Goal: Information Seeking & Learning: Learn about a topic

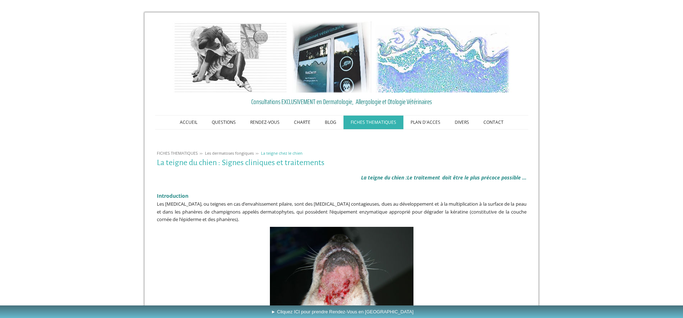
scroll to position [110, 0]
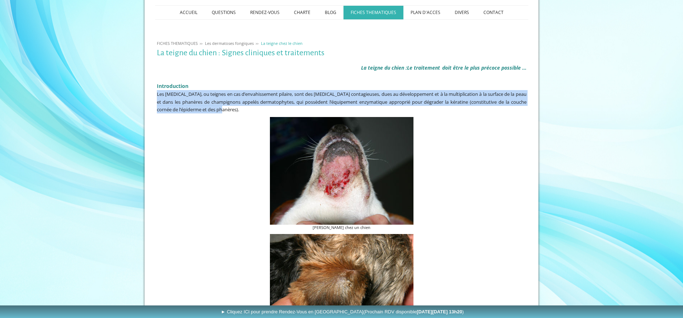
drag, startPoint x: 238, startPoint y: 114, endPoint x: 224, endPoint y: 89, distance: 29.0
click at [224, 89] on div "La teigne du chien : Le traitement doit être le plus précoce possible ... Intro…" at bounding box center [341, 87] width 373 height 56
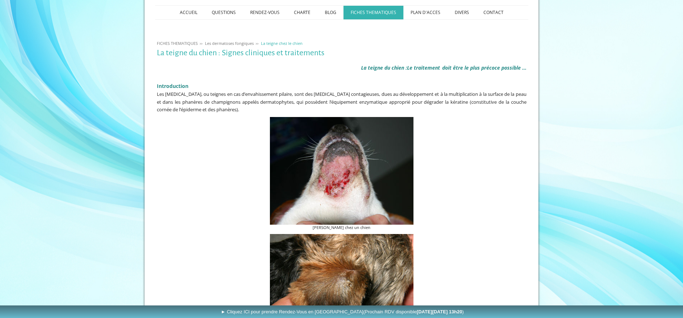
click at [224, 89] on h2 "Introduction" at bounding box center [342, 84] width 370 height 11
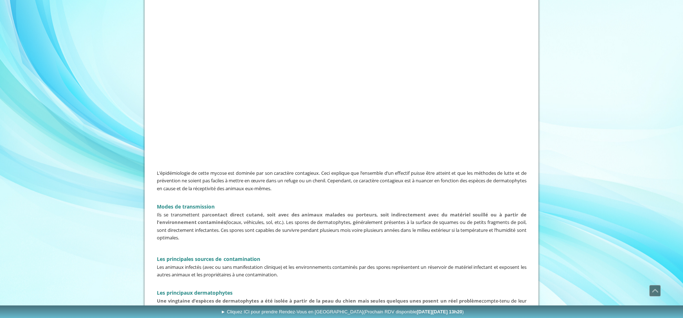
scroll to position [476, 0]
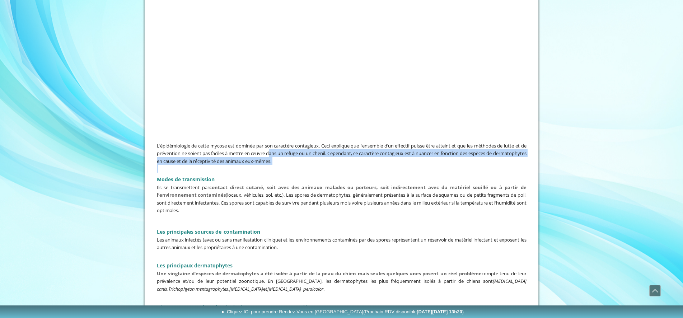
drag, startPoint x: 287, startPoint y: 156, endPoint x: 298, endPoint y: 174, distance: 21.6
click at [298, 174] on div "L’épidémiologie de cette mycose est dominée par son caractère contagieux. Ceci …" at bounding box center [341, 295] width 373 height 310
click at [298, 174] on h2 "Modes de transmission" at bounding box center [342, 178] width 370 height 11
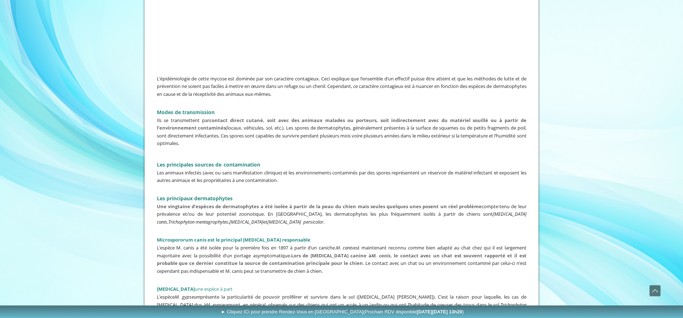
scroll to position [586, 0]
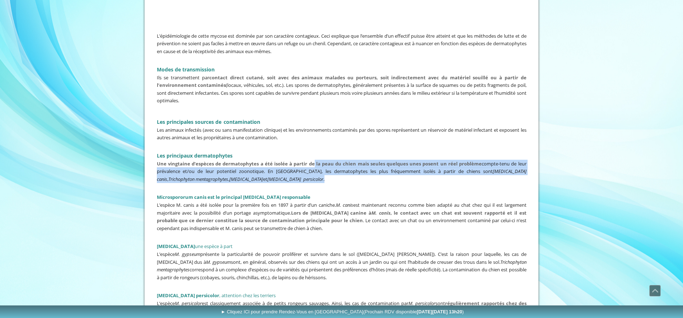
drag, startPoint x: 314, startPoint y: 162, endPoint x: 434, endPoint y: 178, distance: 121.3
click at [416, 176] on p "Une vingtaine d’espèces de dermatophytes a été isolée à partir de la peau du ch…" at bounding box center [342, 171] width 370 height 23
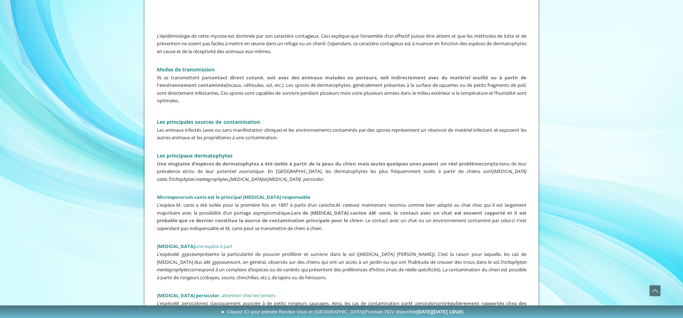
click at [434, 178] on p "Une vingtaine d’espèces de dermatophytes a été isolée à partir de la peau du ch…" at bounding box center [342, 171] width 370 height 23
drag, startPoint x: 263, startPoint y: 198, endPoint x: 342, endPoint y: 204, distance: 79.3
click at [338, 204] on div "L’épidémiologie de cette mycose est dominée par son caractère contagieux. Ceci …" at bounding box center [341, 185] width 373 height 310
click at [342, 204] on em "M. canis" at bounding box center [344, 205] width 17 height 6
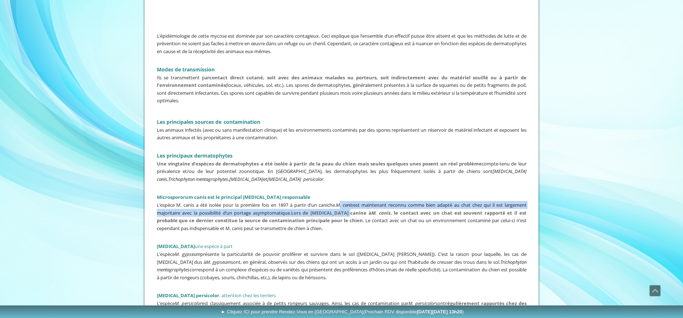
drag, startPoint x: 342, startPoint y: 204, endPoint x: 351, endPoint y: 213, distance: 12.7
click at [351, 213] on p "L’espèce M. canis a été isolée pour la première fois en 1897 à partir d’un cani…" at bounding box center [342, 216] width 370 height 31
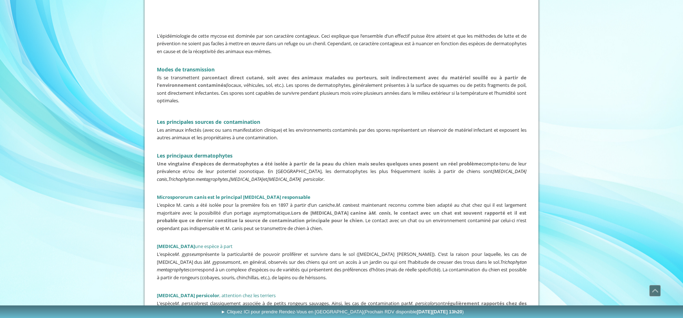
click at [357, 214] on p "L’espèce M. canis a été isolée pour la première fois en 1897 à partir d’un cani…" at bounding box center [342, 216] width 370 height 31
drag, startPoint x: 357, startPoint y: 214, endPoint x: 387, endPoint y: 216, distance: 29.6
click at [382, 216] on p "L’espèce M. canis a été isolée pour la première fois en 1897 à partir d’un cani…" at bounding box center [342, 216] width 370 height 31
click at [403, 217] on span "L’espèce M. canis a été isolée pour la première fois en 1897 à partir d’un cani…" at bounding box center [342, 217] width 370 height 30
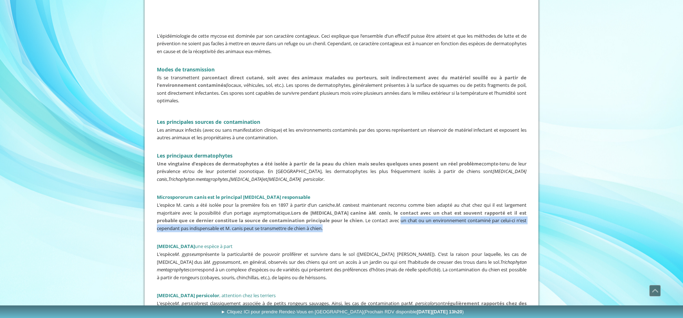
drag, startPoint x: 406, startPoint y: 217, endPoint x: 478, endPoint y: 222, distance: 72.0
click at [477, 222] on p "L’espèce M. canis a été isolée pour la première fois en 1897 à partir d’un cani…" at bounding box center [342, 216] width 370 height 31
click at [483, 219] on span "L’espèce M. canis a été isolée pour la première fois en 1897 à partir d’un cani…" at bounding box center [342, 217] width 370 height 30
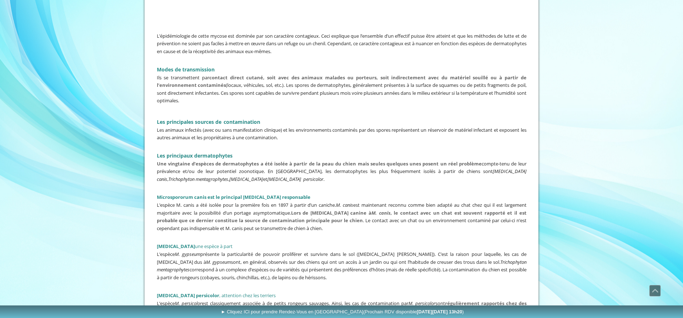
drag, startPoint x: 404, startPoint y: 218, endPoint x: 293, endPoint y: 210, distance: 111.6
click at [293, 210] on span "L’espèce M. canis a été isolée pour la première fois en 1897 à partir d’un cani…" at bounding box center [342, 217] width 370 height 30
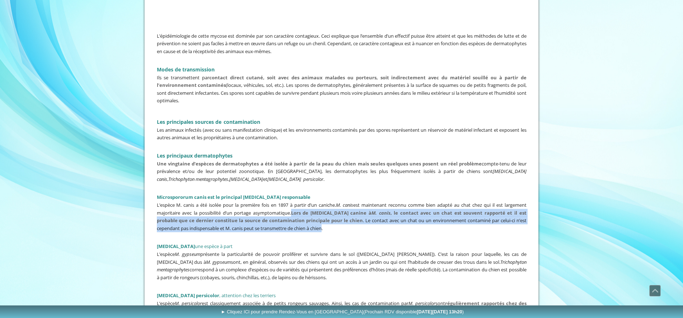
drag, startPoint x: 293, startPoint y: 210, endPoint x: 324, endPoint y: 223, distance: 33.3
click at [323, 223] on span "L’espèce M. canis a été isolée pour la première fois en 1897 à partir d’un cani…" at bounding box center [342, 217] width 370 height 30
drag, startPoint x: 329, startPoint y: 223, endPoint x: 295, endPoint y: 210, distance: 35.8
click at [295, 210] on p "L’espèce M. canis a été isolée pour la première fois en 1897 à partir d’un cani…" at bounding box center [342, 216] width 370 height 31
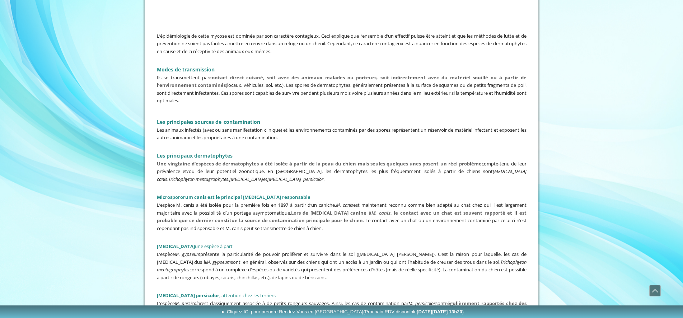
click at [295, 210] on strong "Lors de [MEDICAL_DATA] canine à M. canis , le contact avec un chat est souvent …" at bounding box center [342, 217] width 370 height 14
drag, startPoint x: 295, startPoint y: 210, endPoint x: 356, endPoint y: 217, distance: 61.4
click at [356, 217] on strong "Lors de [MEDICAL_DATA] canine à M. canis , le contact avec un chat est souvent …" at bounding box center [342, 217] width 370 height 14
drag, startPoint x: 356, startPoint y: 217, endPoint x: 297, endPoint y: 207, distance: 60.5
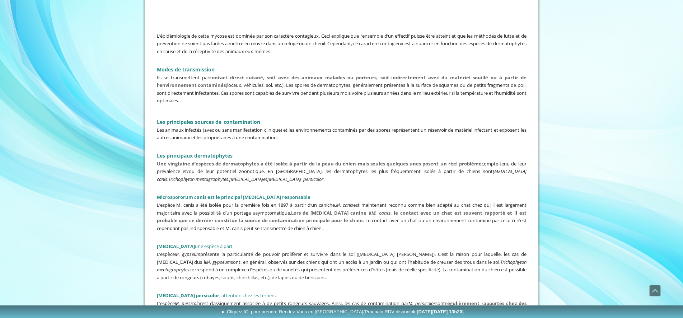
click at [297, 210] on strong "Lors de [MEDICAL_DATA] canine à M. canis , le contact avec un chat est souvent …" at bounding box center [342, 217] width 370 height 14
drag, startPoint x: 297, startPoint y: 207, endPoint x: 349, endPoint y: 216, distance: 53.2
click at [349, 216] on strong "Lors de [MEDICAL_DATA] canine à M. canis , le contact avec un chat est souvent …" at bounding box center [342, 217] width 370 height 14
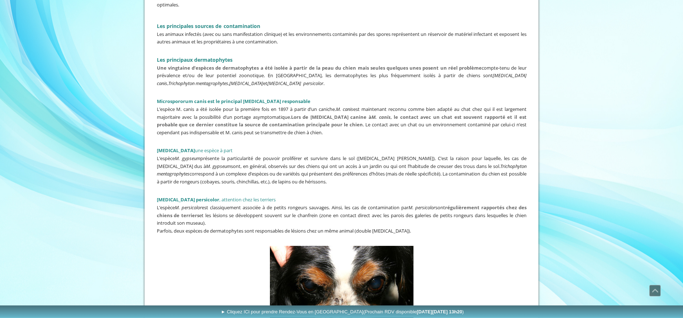
scroll to position [733, 0]
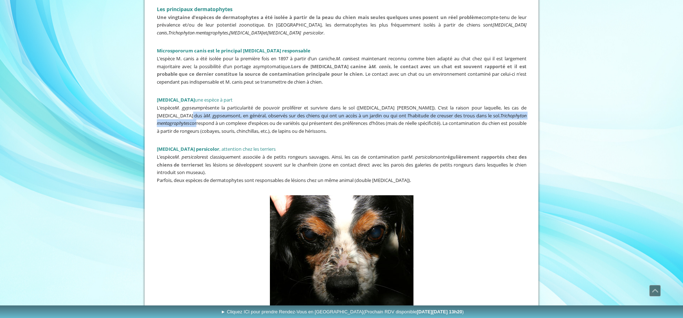
drag, startPoint x: 208, startPoint y: 108, endPoint x: 226, endPoint y: 119, distance: 20.8
click at [224, 118] on p "L’espèce M. gypseum présente la particularité de pouvoir proliférer et survivre…" at bounding box center [342, 119] width 370 height 31
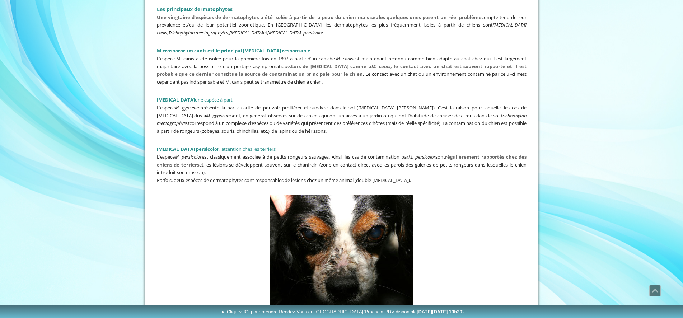
click at [227, 119] on span "L’espèce M. gypseum présente la particularité de pouvoir proliférer et survivre…" at bounding box center [342, 120] width 370 height 30
drag, startPoint x: 205, startPoint y: 105, endPoint x: 245, endPoint y: 106, distance: 39.9
click at [241, 107] on span "L’espèce M. gypseum présente la particularité de pouvoir proliférer et survivre…" at bounding box center [342, 120] width 370 height 30
drag, startPoint x: 258, startPoint y: 106, endPoint x: 451, endPoint y: 104, distance: 192.9
click at [446, 105] on span "L’espèce M. gypseum présente la particularité de pouvoir proliférer et survivre…" at bounding box center [342, 120] width 370 height 30
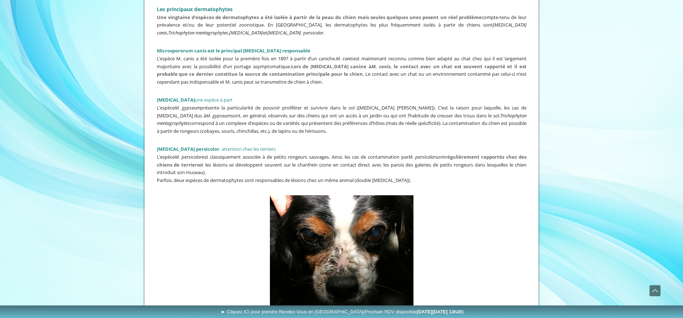
click at [451, 105] on span "L’espèce M. gypseum présente la particularité de pouvoir proliférer et survivre…" at bounding box center [342, 120] width 370 height 30
drag, startPoint x: 451, startPoint y: 104, endPoint x: 268, endPoint y: 111, distance: 182.6
click at [268, 111] on span "L’espèce M. gypseum présente la particularité de pouvoir proliférer et survivre…" at bounding box center [342, 120] width 370 height 30
click at [268, 112] on span "L’espèce M. gypseum présente la particularité de pouvoir proliférer et survivre…" at bounding box center [342, 120] width 370 height 30
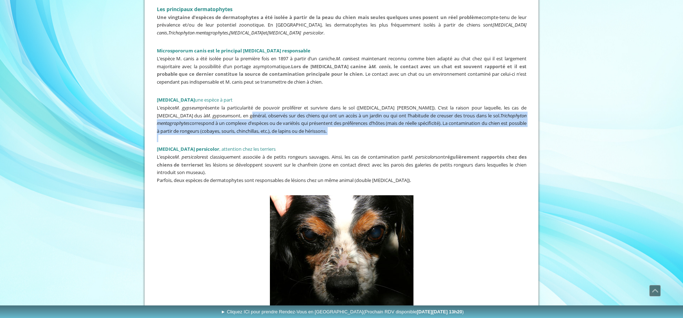
drag, startPoint x: 268, startPoint y: 112, endPoint x: 277, endPoint y: 132, distance: 22.0
click at [277, 132] on div "L’épidémiologie de cette mycose est dominée par son caractère contagieux. Ceci …" at bounding box center [341, 39] width 373 height 310
click at [277, 135] on p at bounding box center [342, 139] width 370 height 8
drag, startPoint x: 279, startPoint y: 154, endPoint x: 408, endPoint y: 169, distance: 129.1
click at [405, 169] on p "L’espèce M. persicolor est classiquement associée à de petits rongeurs sauvages…" at bounding box center [342, 164] width 370 height 23
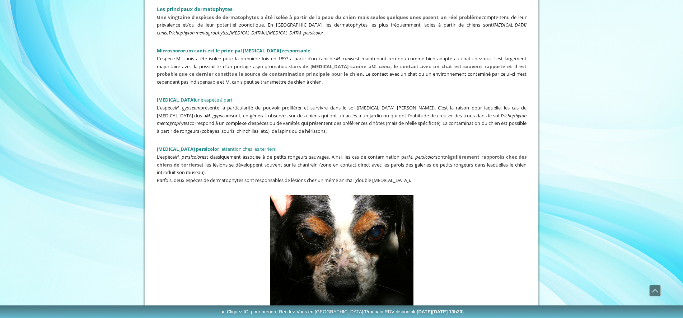
click at [408, 169] on p "L’espèce M. persicolor est classiquement associée à de petits rongeurs sauvages…" at bounding box center [342, 164] width 370 height 23
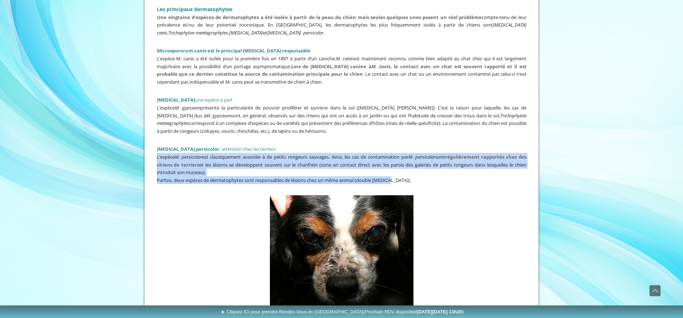
drag, startPoint x: 395, startPoint y: 178, endPoint x: 284, endPoint y: 144, distance: 117.0
click at [284, 144] on div "L’épidémiologie de cette mycose est dominée par son caractère contagieux. Ceci …" at bounding box center [341, 39] width 373 height 310
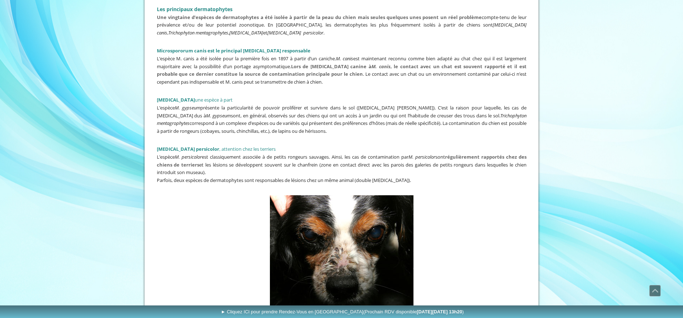
click at [284, 144] on h3 "[MEDICAL_DATA] persicolor , attention chez les terriers" at bounding box center [342, 147] width 370 height 11
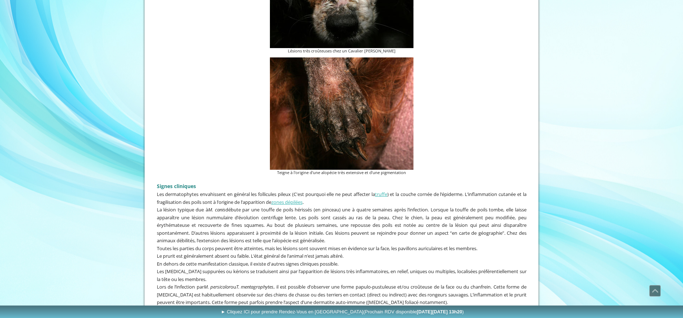
scroll to position [1062, 0]
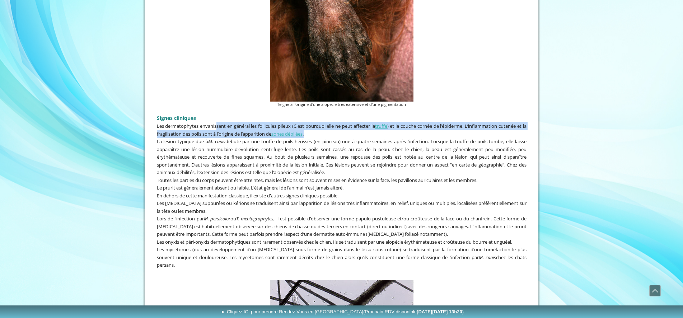
drag, startPoint x: 217, startPoint y: 121, endPoint x: 329, endPoint y: 124, distance: 111.4
click at [329, 124] on p "Les dermatophytes envahissent en général les follicules pileux (C'est pourquoi …" at bounding box center [342, 129] width 370 height 15
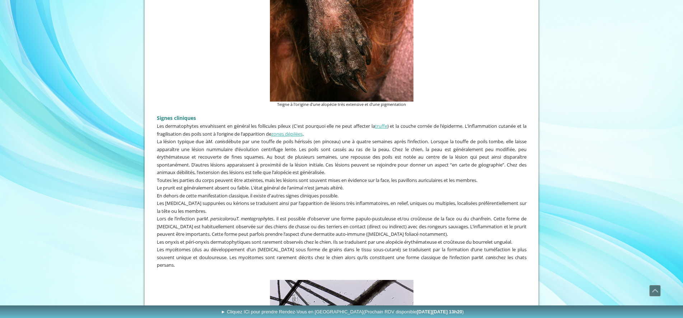
click at [329, 124] on p "Les dermatophytes envahissent en général les follicules pileux (C'est pourquoi …" at bounding box center [342, 129] width 370 height 15
drag, startPoint x: 329, startPoint y: 124, endPoint x: 416, endPoint y: 123, distance: 87.3
click at [416, 123] on p "Les dermatophytes envahissent en général les follicules pileux (C'est pourquoi …" at bounding box center [342, 129] width 370 height 15
click at [416, 123] on span "Les dermatophytes envahissent en général les follicules pileux (C'est pourquoi …" at bounding box center [342, 130] width 370 height 14
drag, startPoint x: 416, startPoint y: 123, endPoint x: 471, endPoint y: 121, distance: 55.3
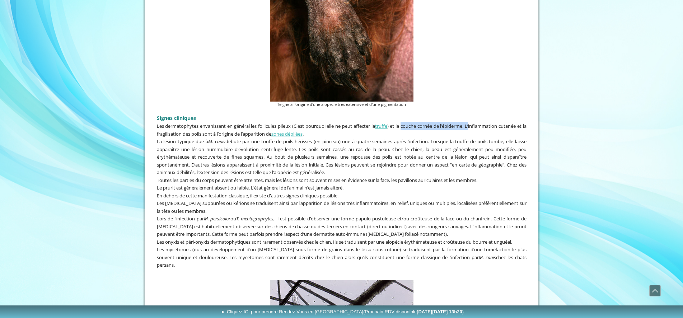
click at [471, 123] on span "Les dermatophytes envahissent en général les follicules pileux (C'est pourquoi …" at bounding box center [342, 130] width 370 height 14
drag, startPoint x: 471, startPoint y: 121, endPoint x: 235, endPoint y: 126, distance: 236.0
click at [236, 126] on span "Les dermatophytes envahissent en général les follicules pileux (C'est pourquoi …" at bounding box center [342, 130] width 370 height 14
click at [235, 126] on span "Les dermatophytes envahissent en général les follicules pileux (C'est pourquoi …" at bounding box center [342, 130] width 370 height 14
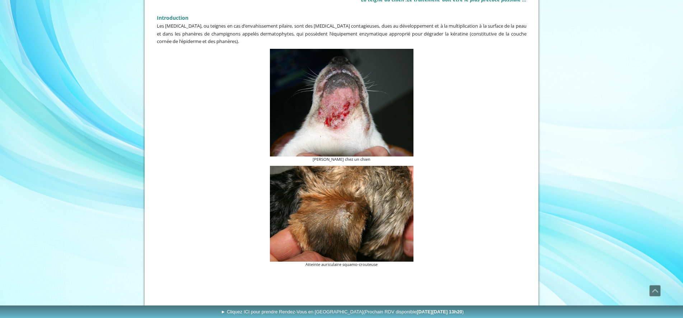
scroll to position [1100, 0]
